Goal: Find specific page/section: Find specific page/section

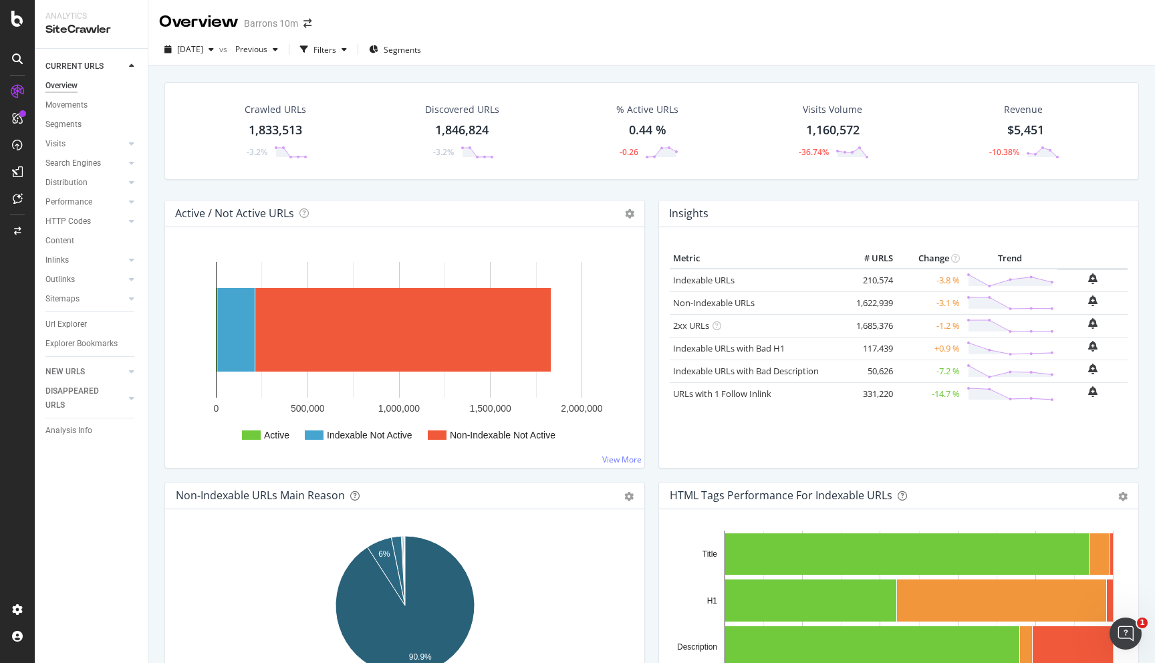
click at [277, 24] on div "Barrons 10m" at bounding box center [271, 23] width 54 height 13
click at [299, 23] on span at bounding box center [307, 23] width 19 height 9
click at [309, 23] on icon "arrow-right-arrow-left" at bounding box center [308, 23] width 8 height 9
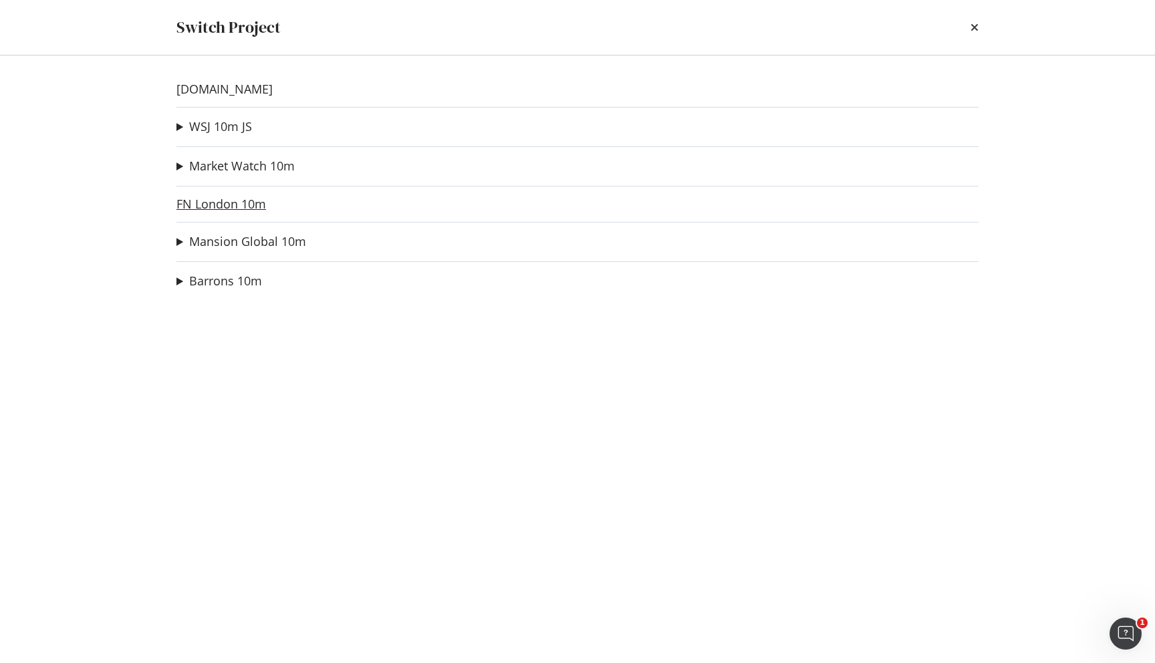
click at [233, 199] on link "FN London 10m" at bounding box center [221, 204] width 90 height 14
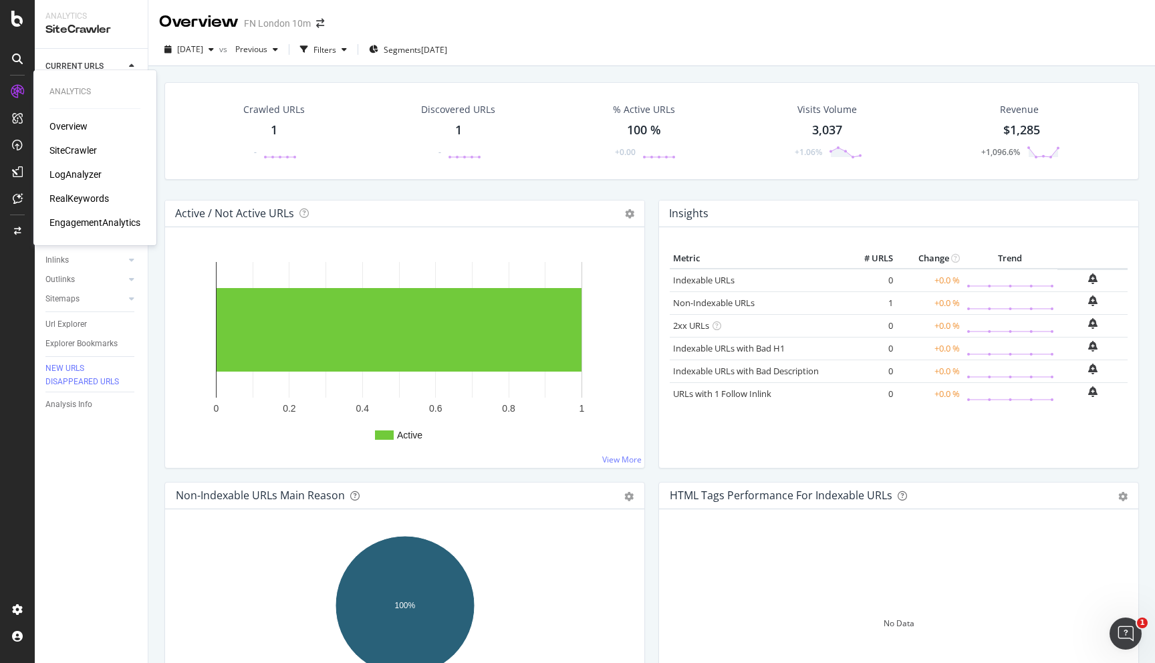
click at [86, 173] on div "LogAnalyzer" at bounding box center [75, 174] width 52 height 13
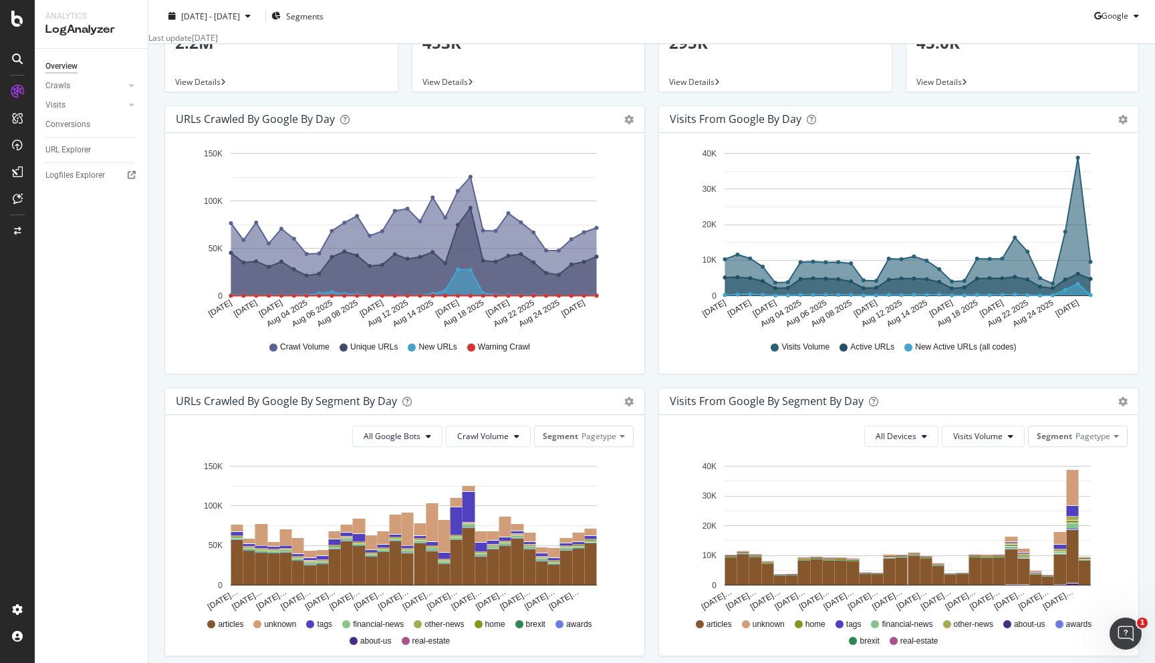
scroll to position [319, 0]
